Goal: Information Seeking & Learning: Learn about a topic

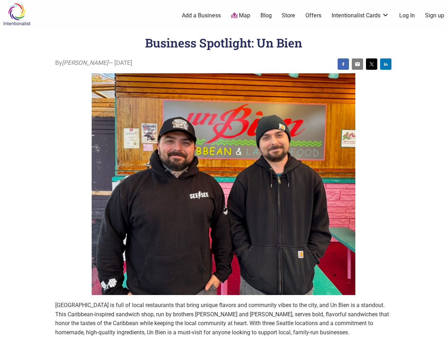
click at [223, 170] on img at bounding box center [224, 184] width 264 height 222
click at [343, 64] on img at bounding box center [343, 64] width 6 height 6
click at [357, 64] on img at bounding box center [358, 64] width 6 height 6
click at [372, 64] on img at bounding box center [372, 64] width 6 height 6
click at [386, 64] on img at bounding box center [386, 64] width 6 height 6
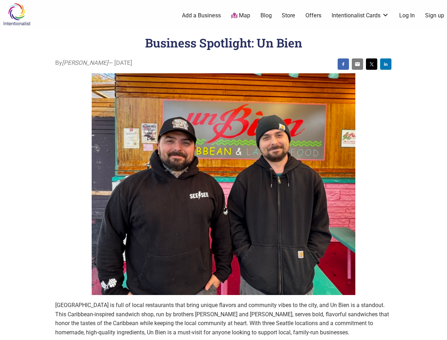
click at [439, 332] on icon at bounding box center [439, 331] width 8 height 9
